Goal: Information Seeking & Learning: Compare options

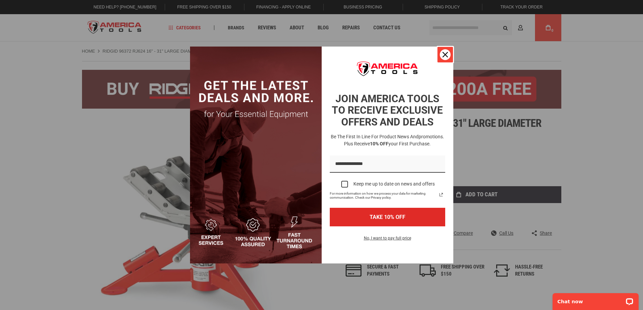
click at [445, 56] on icon "close icon" at bounding box center [444, 54] width 5 height 5
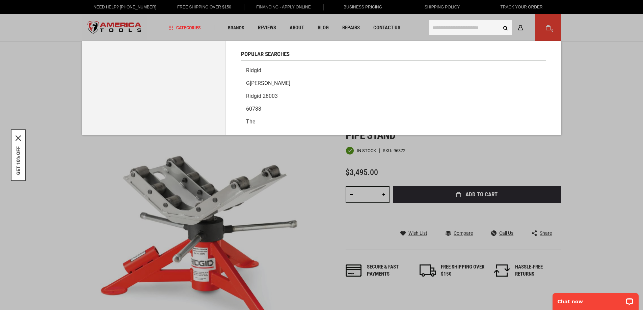
click at [459, 25] on input "text" at bounding box center [470, 27] width 83 height 15
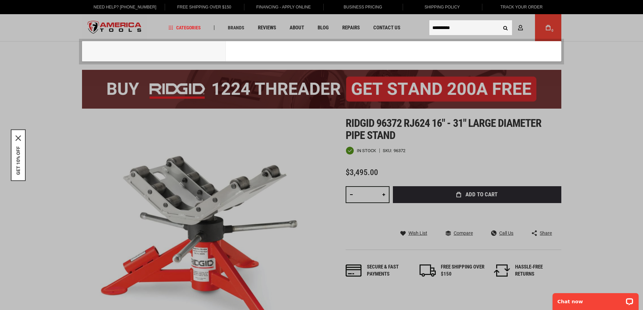
type input "**********"
click at [499, 21] on button "Search" at bounding box center [505, 27] width 13 height 13
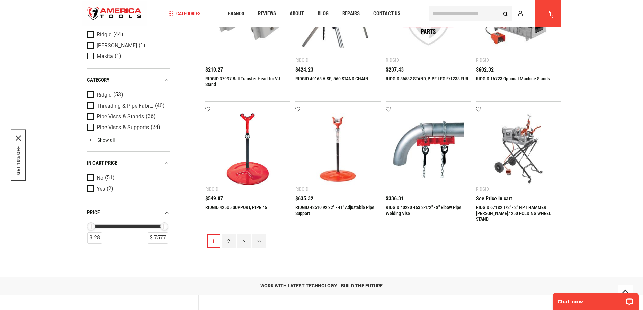
scroll to position [506, 0]
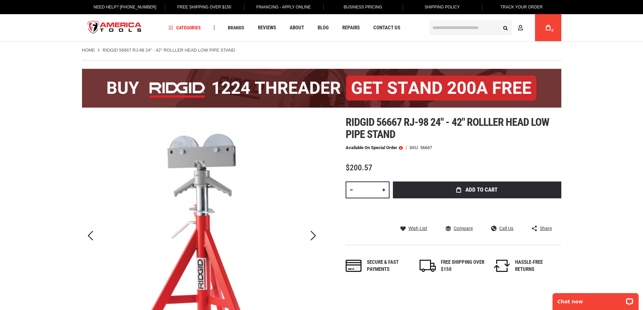
scroll to position [112, 0]
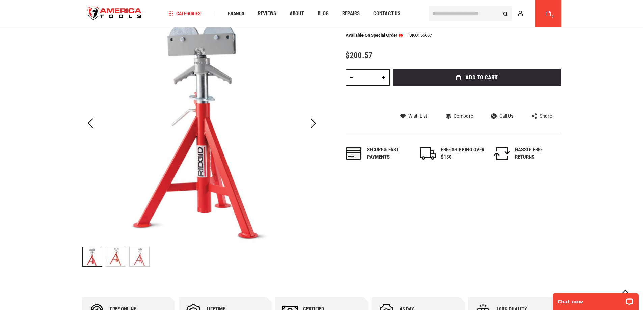
click at [118, 249] on img at bounding box center [116, 257] width 20 height 20
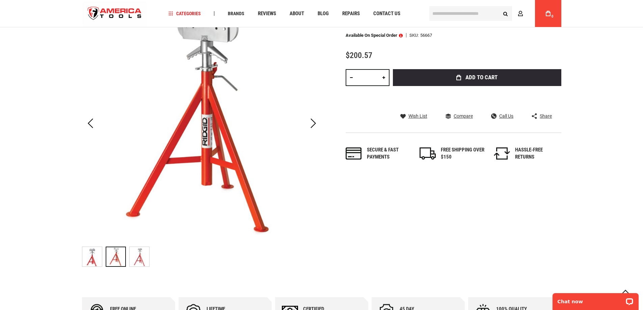
click at [143, 257] on img at bounding box center [140, 257] width 20 height 20
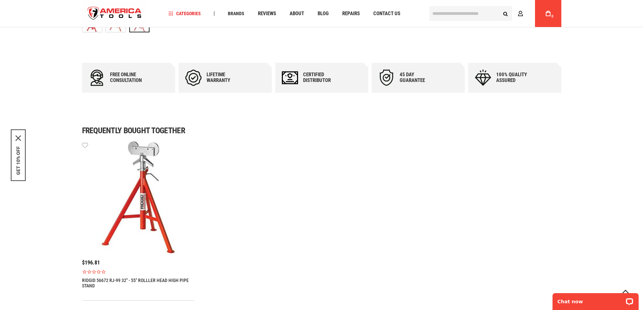
scroll to position [450, 0]
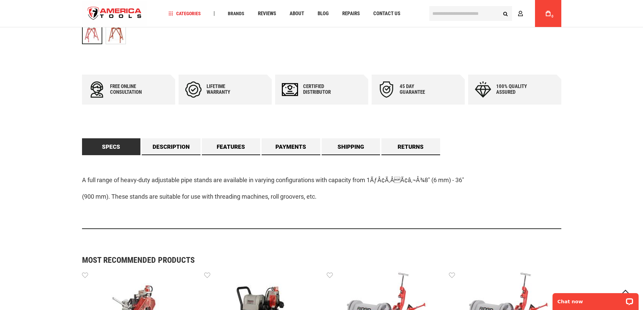
scroll to position [337, 0]
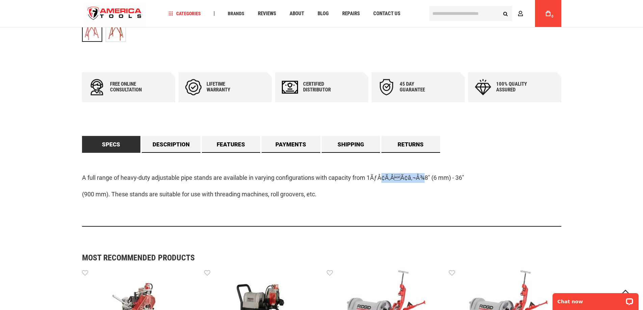
drag, startPoint x: 384, startPoint y: 177, endPoint x: 421, endPoint y: 174, distance: 36.9
click at [421, 174] on p "A full range of heavy-duty adjustable pipe stands are available in varying conf…" at bounding box center [321, 178] width 479 height 10
click at [165, 138] on link "Description" at bounding box center [171, 144] width 59 height 17
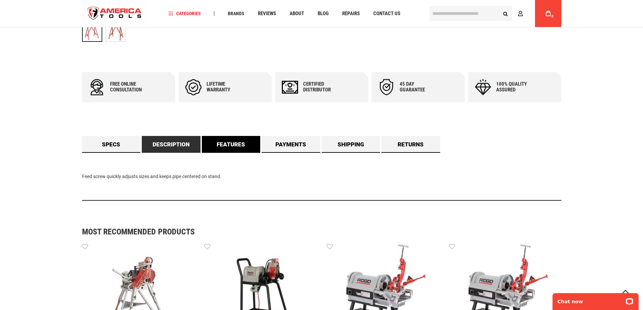
click at [246, 146] on link "Features" at bounding box center [231, 144] width 59 height 17
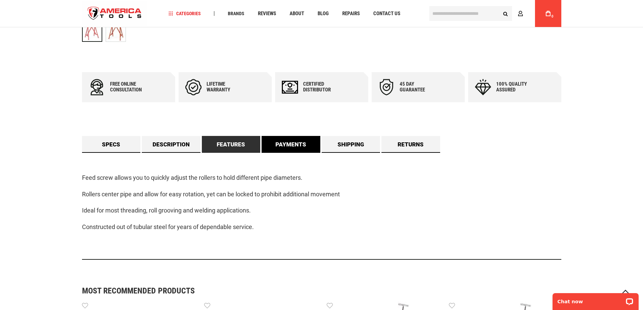
click at [269, 146] on link "Payments" at bounding box center [291, 144] width 59 height 17
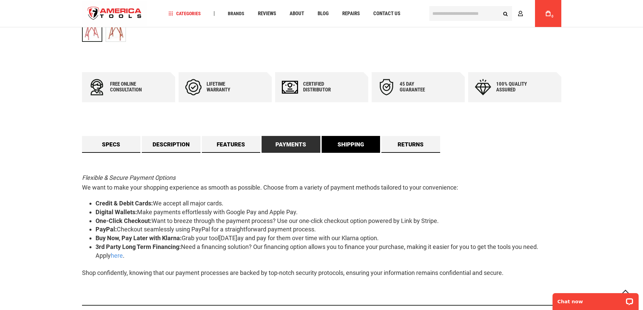
click at [333, 144] on link "Shipping" at bounding box center [351, 144] width 59 height 17
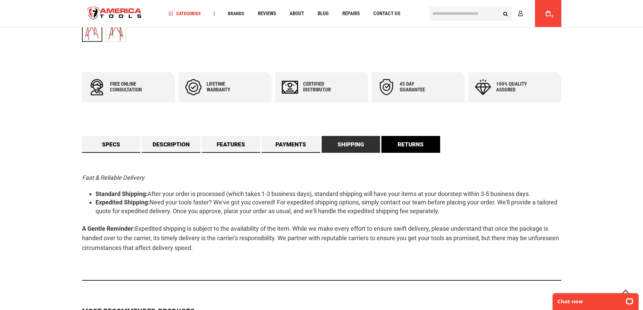
click at [422, 146] on link "Returns" at bounding box center [410, 144] width 59 height 17
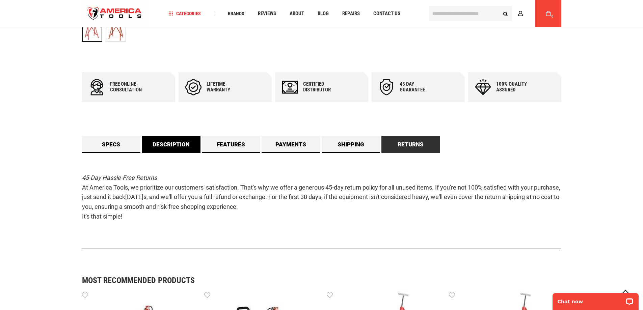
click at [179, 151] on link "Description" at bounding box center [171, 144] width 59 height 17
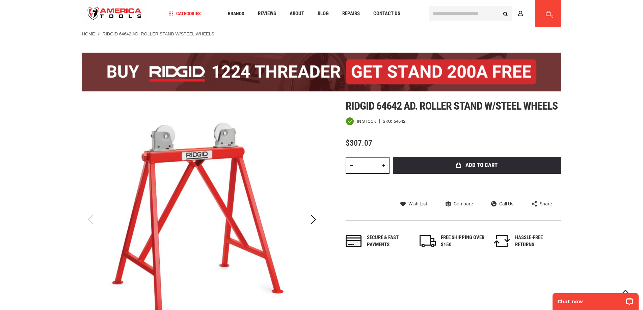
scroll to position [0, 0]
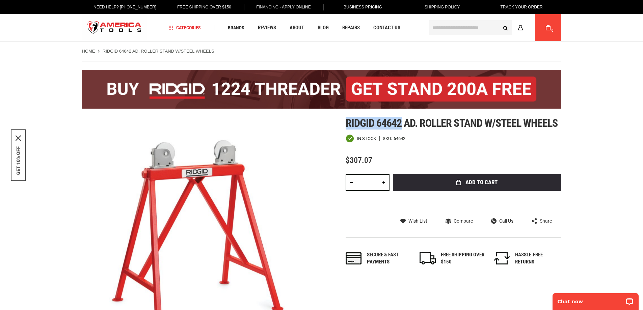
drag, startPoint x: 344, startPoint y: 125, endPoint x: 401, endPoint y: 121, distance: 57.5
click at [401, 121] on div "Skip to the end of the images gallery Skip to the beginning of the images galle…" at bounding box center [321, 250] width 479 height 267
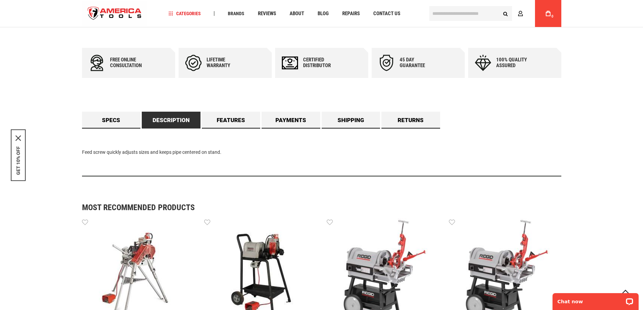
scroll to position [337, 0]
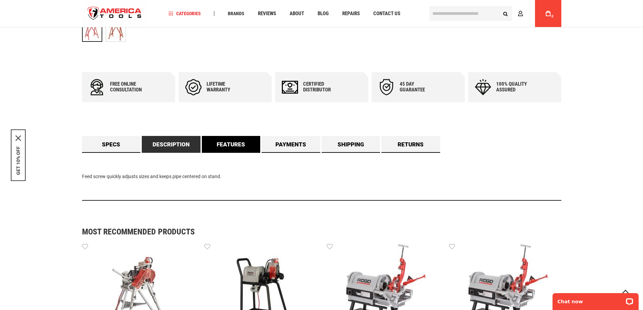
click at [240, 146] on link "Features" at bounding box center [231, 144] width 59 height 17
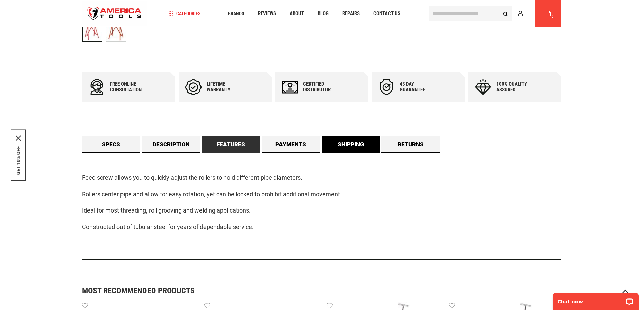
click at [379, 146] on link "Shipping" at bounding box center [351, 144] width 59 height 17
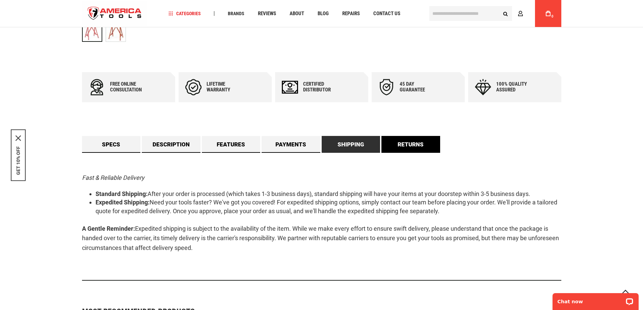
drag, startPoint x: 421, startPoint y: 147, endPoint x: 358, endPoint y: 147, distance: 62.4
click at [421, 147] on link "Returns" at bounding box center [410, 144] width 59 height 17
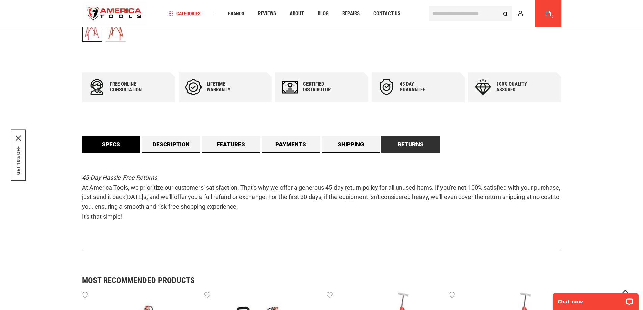
click at [123, 140] on link "Specs" at bounding box center [111, 144] width 59 height 17
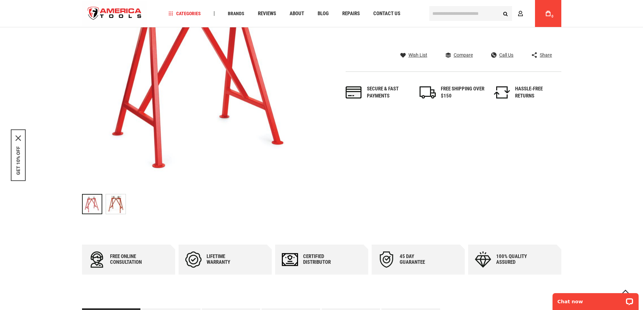
scroll to position [0, 0]
